Goal: Transaction & Acquisition: Purchase product/service

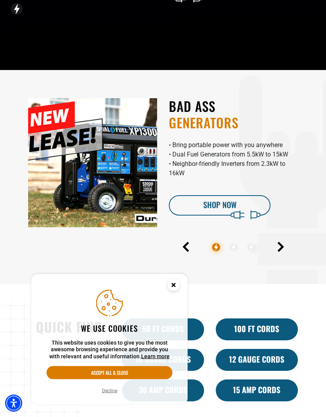
scroll to position [207, 0]
click at [174, 291] on circle "Cookie Consent" at bounding box center [174, 285] width 12 height 12
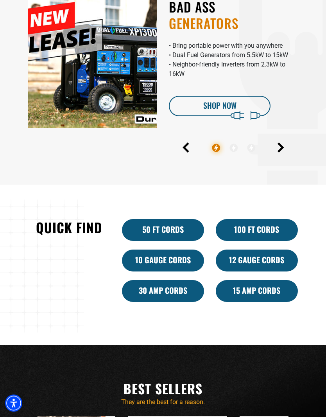
scroll to position [306, 0]
click at [258, 272] on link "12 Gauge Cords" at bounding box center [257, 261] width 82 height 22
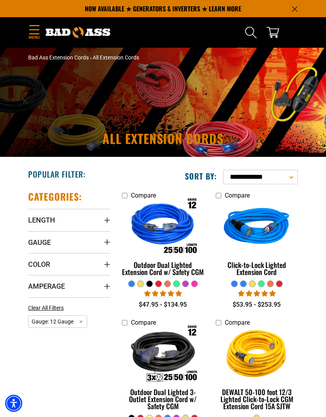
click at [49, 221] on span "Length" at bounding box center [41, 220] width 27 height 9
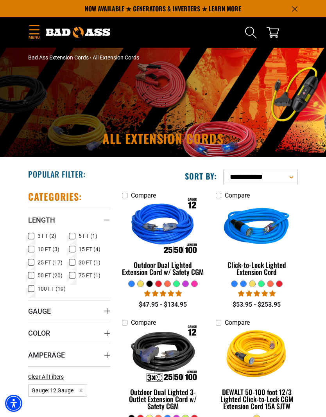
click at [32, 234] on icon at bounding box center [31, 236] width 6 height 10
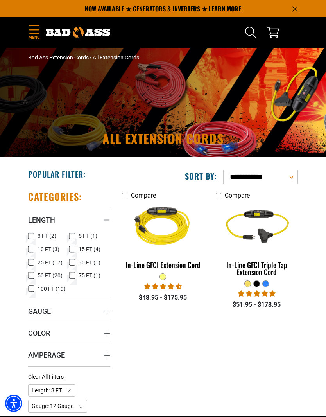
click at [258, 214] on img at bounding box center [257, 228] width 83 height 74
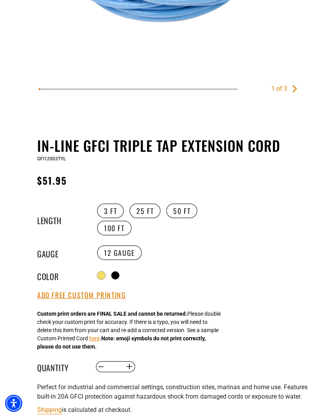
scroll to position [271, 0]
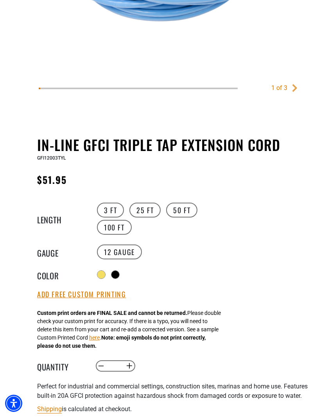
click at [119, 276] on div at bounding box center [116, 275] width 8 height 8
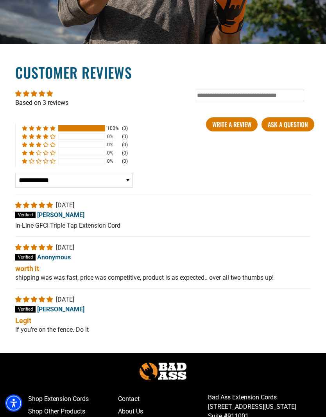
scroll to position [1398, 0]
click at [244, 215] on div "K 05/29/2024 Kiley Johnson In-Line GFCI Triple Tap Extension Cord Read More..." at bounding box center [163, 212] width 296 height 36
